Goal: Task Accomplishment & Management: Use online tool/utility

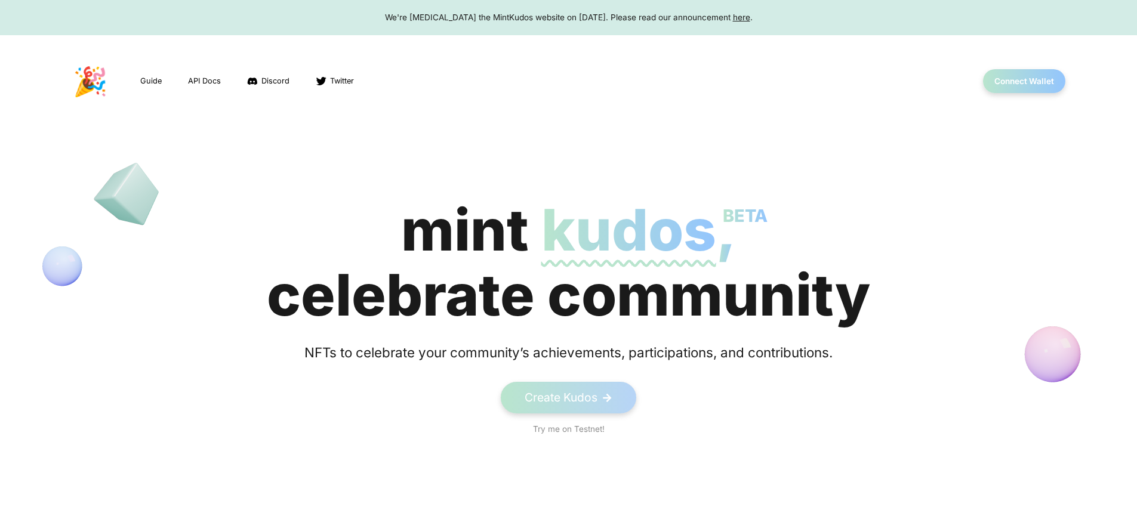
click at [568, 17] on div "We're [MEDICAL_DATA] the MintKudos website on [DATE]. Please read our announcem…" at bounding box center [568, 17] width 1114 height 12
click at [1024, 81] on button "Connect Wallet" at bounding box center [1023, 81] width 85 height 24
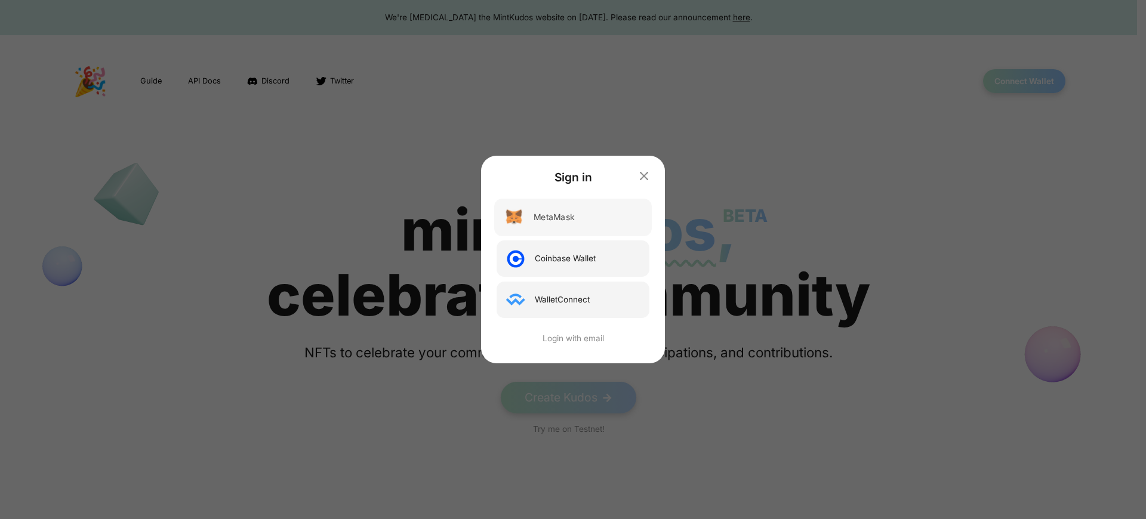
click at [553, 217] on div "MetaMask" at bounding box center [553, 217] width 41 height 13
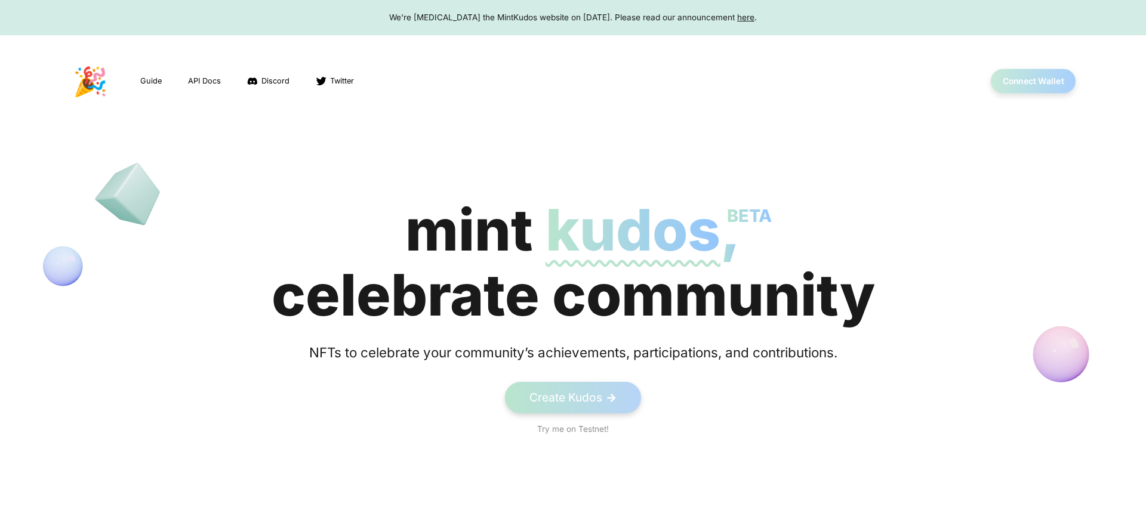
click at [1024, 81] on button "Connect Wallet" at bounding box center [1032, 81] width 85 height 24
click at [1024, 81] on button "Connect Wallet" at bounding box center [1023, 81] width 85 height 24
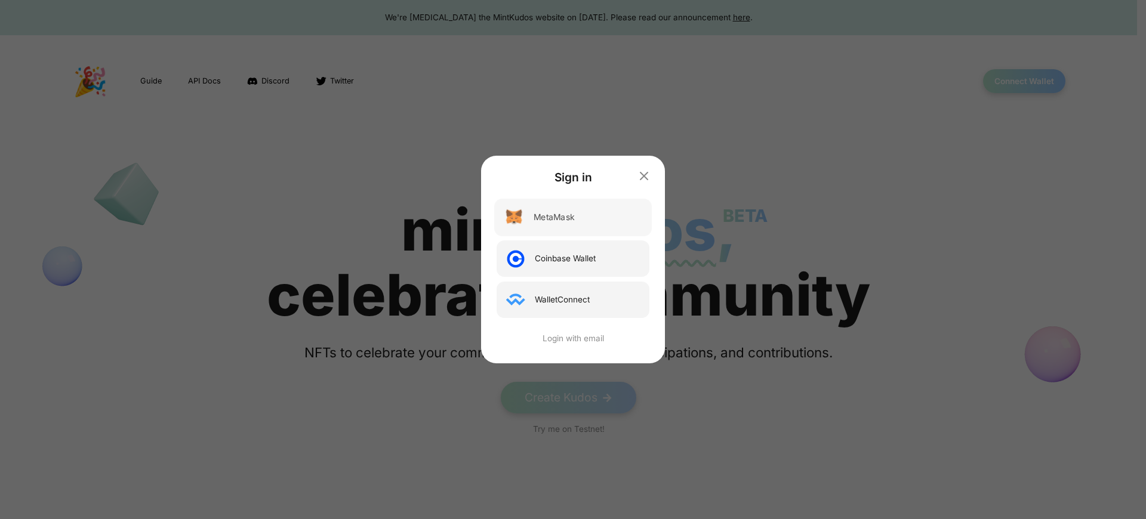
click at [553, 217] on div "MetaMask" at bounding box center [553, 217] width 41 height 13
click at [1023, 81] on div "Sign in MetaMask Coinbase Wallet WalletConnect Login with email" at bounding box center [573, 259] width 1146 height 519
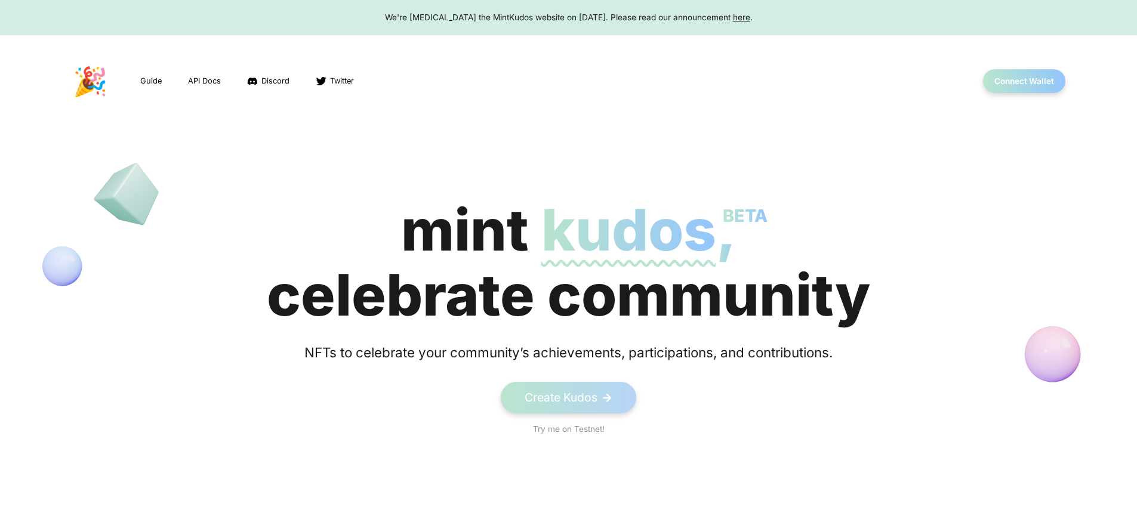
click at [568, 17] on div "We're sunsetting the MintKudos website on August 5th, 2023. Please read our ann…" at bounding box center [568, 17] width 1114 height 12
click at [1024, 81] on button "Connect Wallet" at bounding box center [1023, 81] width 85 height 24
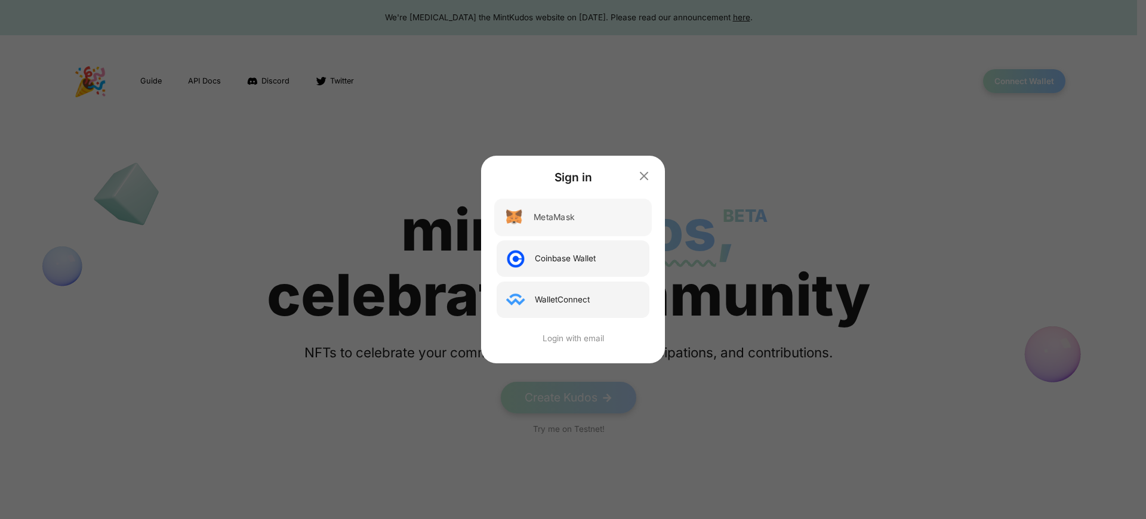
click at [553, 217] on div "MetaMask" at bounding box center [553, 217] width 41 height 13
click at [1023, 81] on div "Sign in MetaMask Coinbase Wallet WalletConnect Login with email" at bounding box center [573, 259] width 1146 height 519
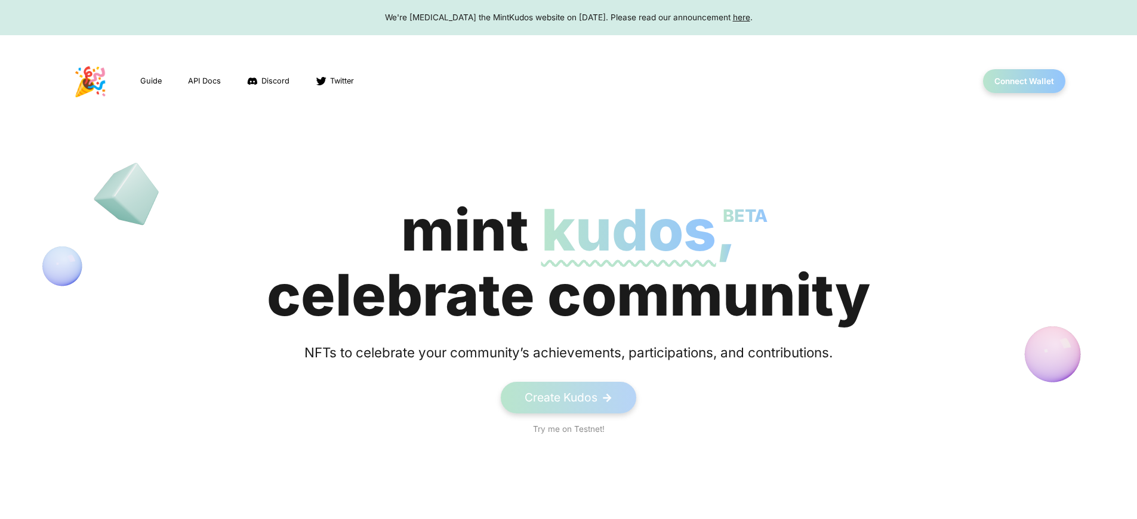
click at [568, 263] on div "mint kudos BETA , celebrate community" at bounding box center [568, 262] width 603 height 130
click at [1024, 81] on button "Connect Wallet" at bounding box center [1023, 81] width 85 height 24
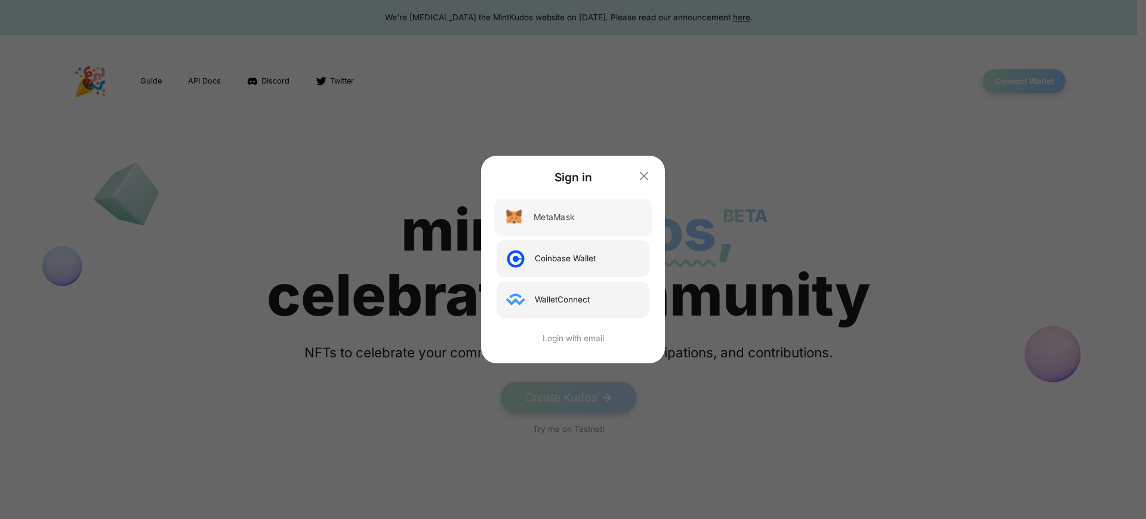
click at [553, 217] on div "MetaMask" at bounding box center [553, 217] width 41 height 13
click at [1024, 81] on div "Sign in MetaMask Coinbase Wallet WalletConnect Login with email" at bounding box center [573, 259] width 1146 height 519
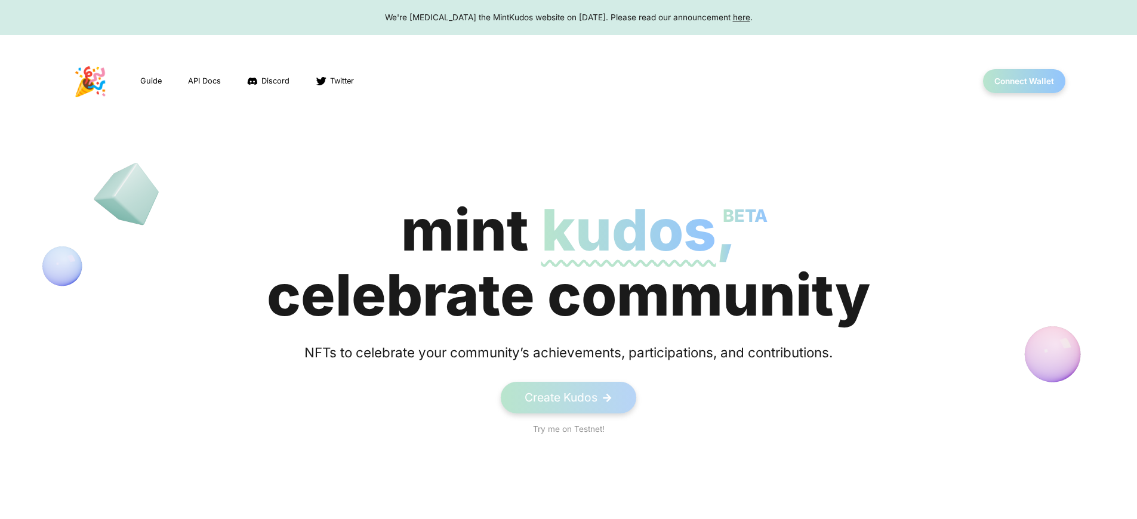
click at [568, 263] on div "mint kudos BETA , celebrate community" at bounding box center [568, 262] width 603 height 130
